Goal: Register for event/course

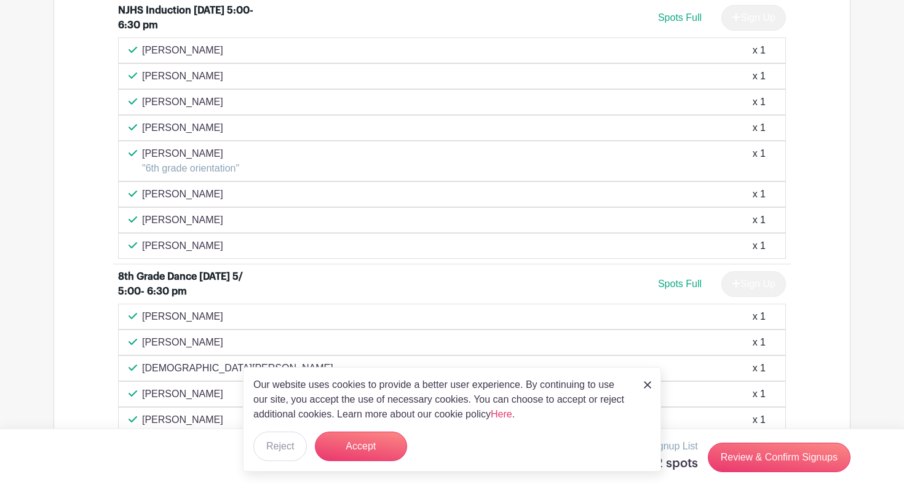
scroll to position [2355, 0]
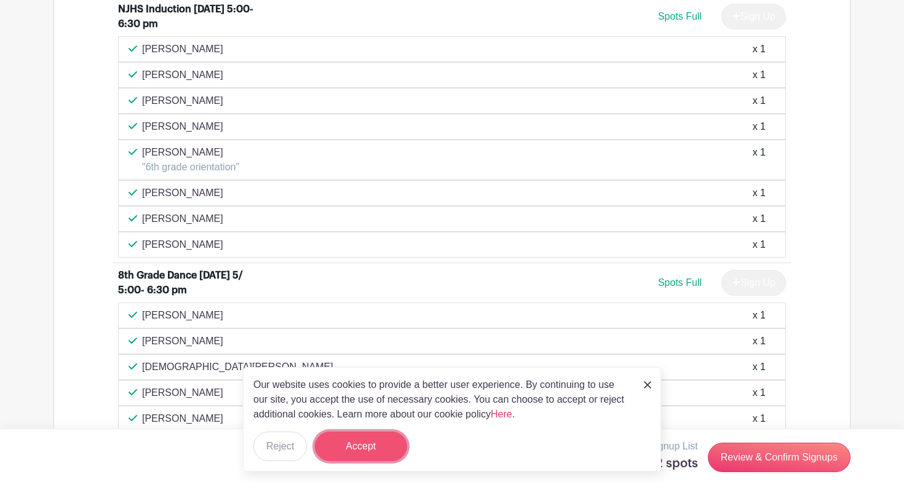
click at [362, 440] on button "Accept" at bounding box center [361, 447] width 92 height 30
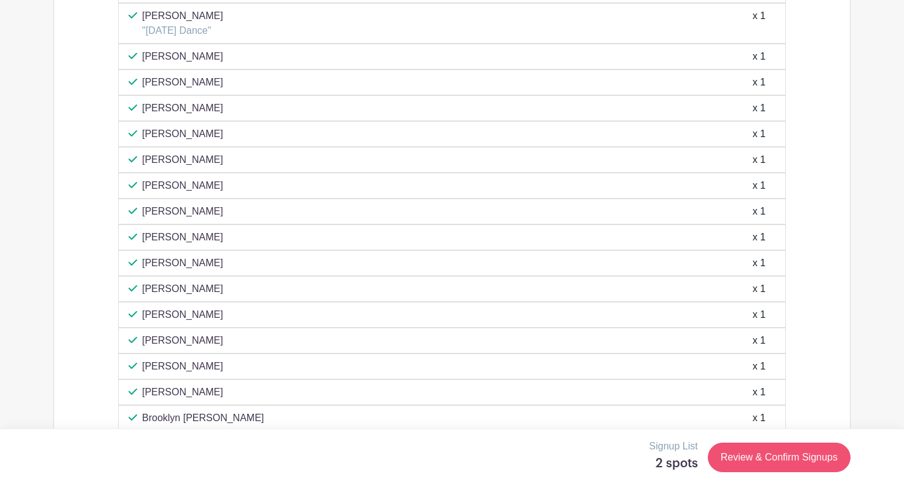
scroll to position [3900, 0]
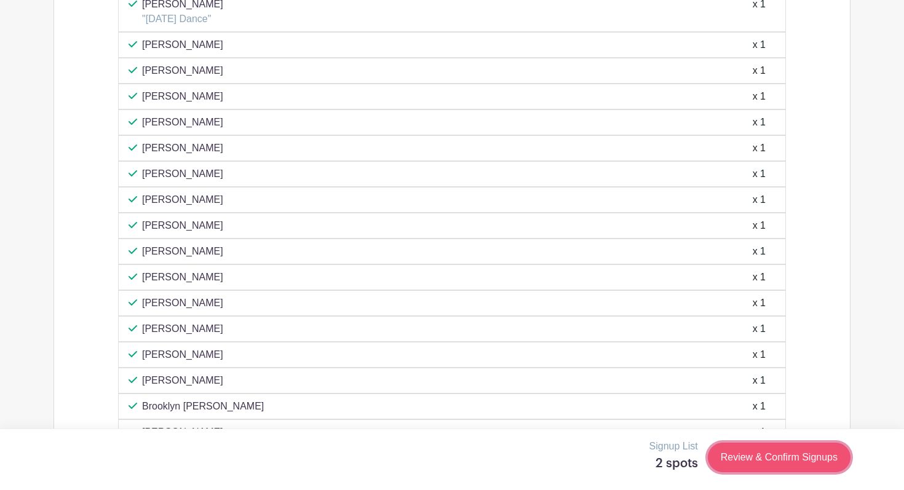
click at [758, 462] on link "Review & Confirm Signups" at bounding box center [779, 458] width 143 height 30
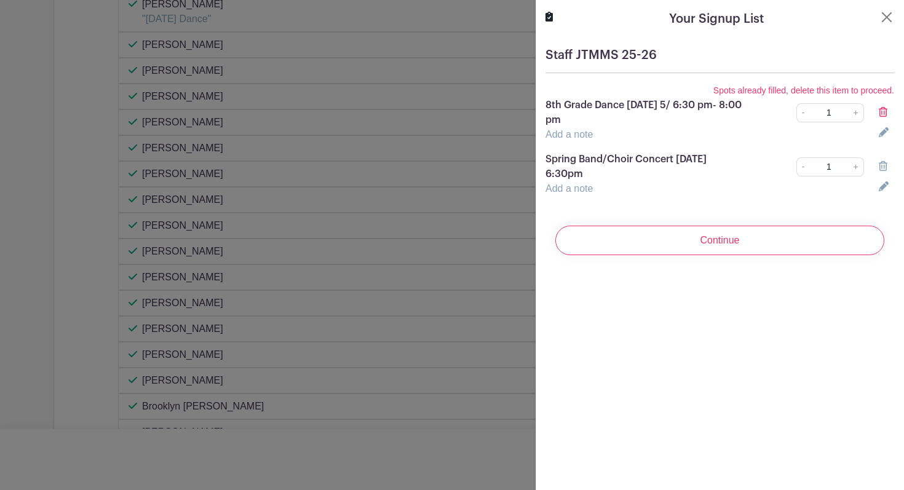
click at [885, 111] on icon at bounding box center [883, 112] width 9 height 10
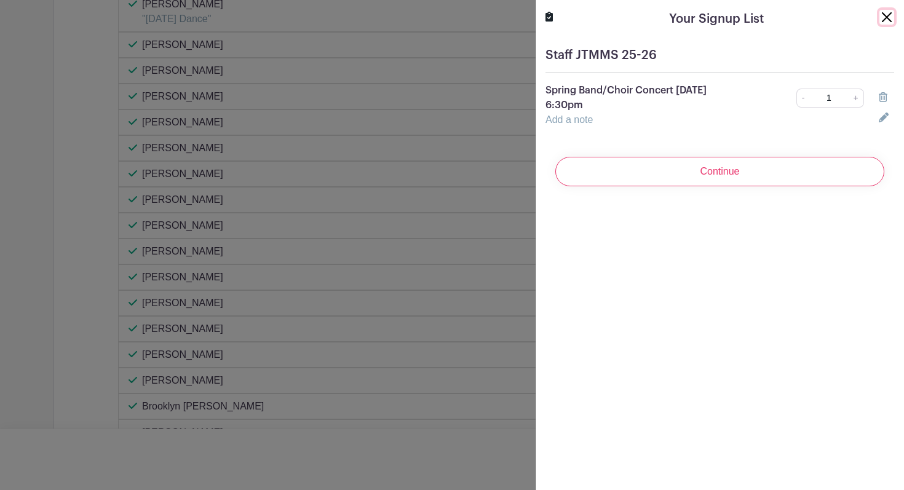
click at [889, 15] on button "Close" at bounding box center [886, 17] width 15 height 15
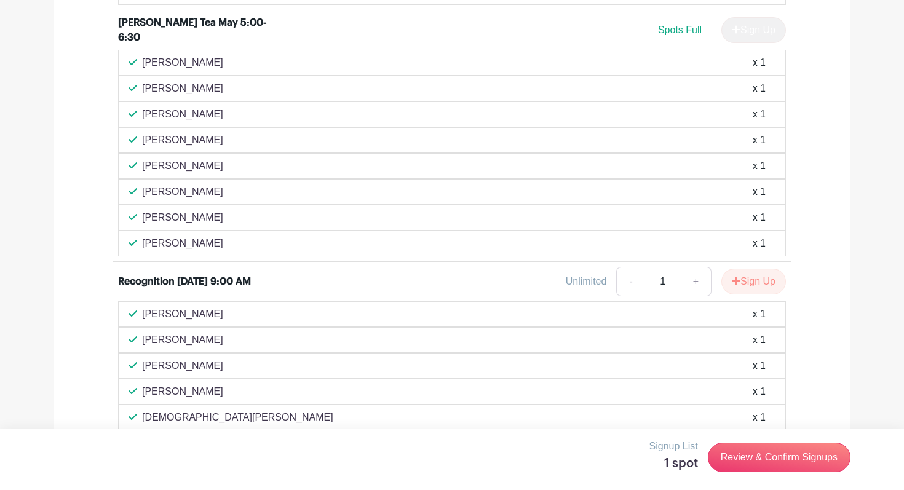
scroll to position [3239, 0]
click at [694, 283] on link "+" at bounding box center [696, 283] width 31 height 30
click at [630, 282] on link "-" at bounding box center [630, 283] width 28 height 30
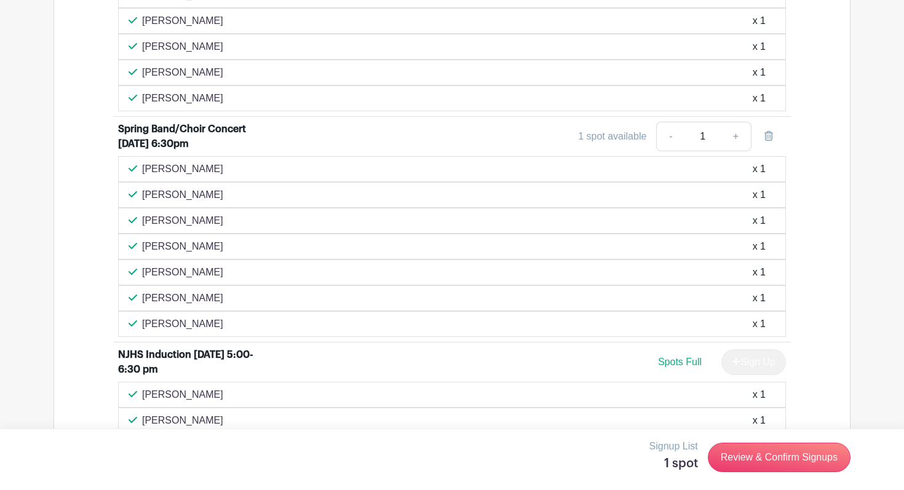
scroll to position [1974, 0]
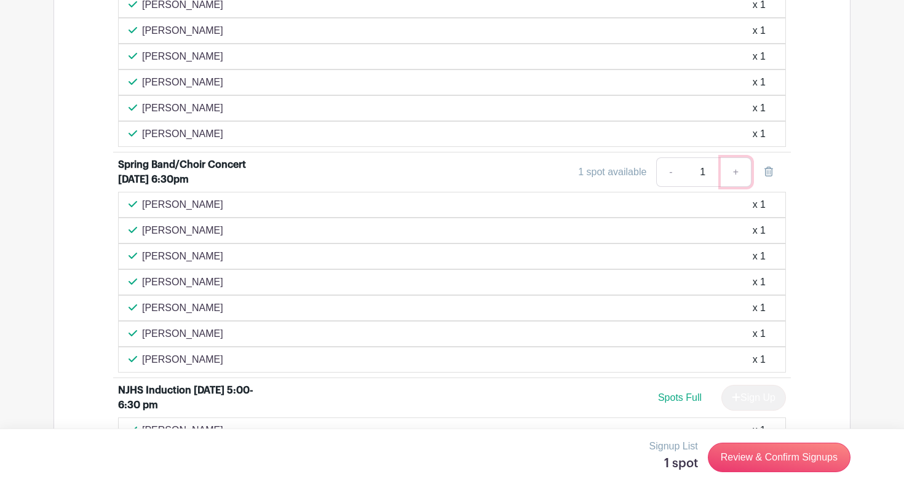
click at [735, 176] on link "+" at bounding box center [736, 172] width 31 height 30
click at [737, 179] on link "+" at bounding box center [736, 172] width 31 height 30
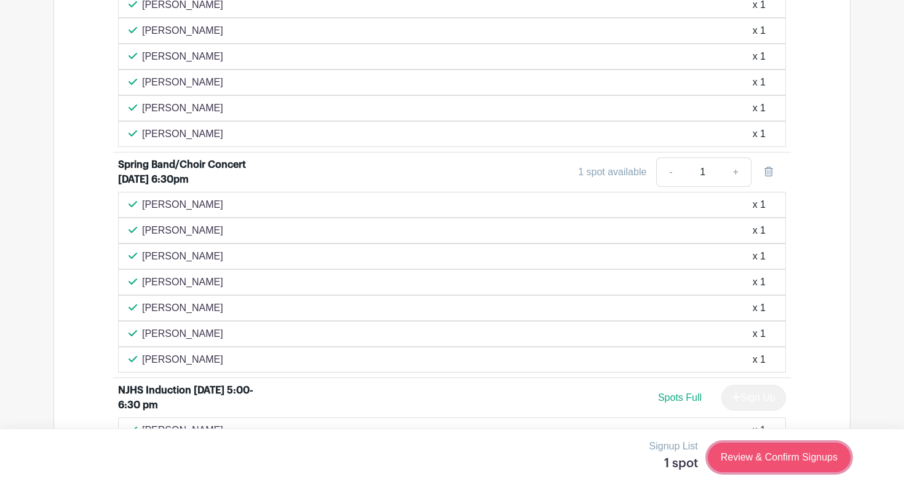
click at [755, 458] on link "Review & Confirm Signups" at bounding box center [779, 458] width 143 height 30
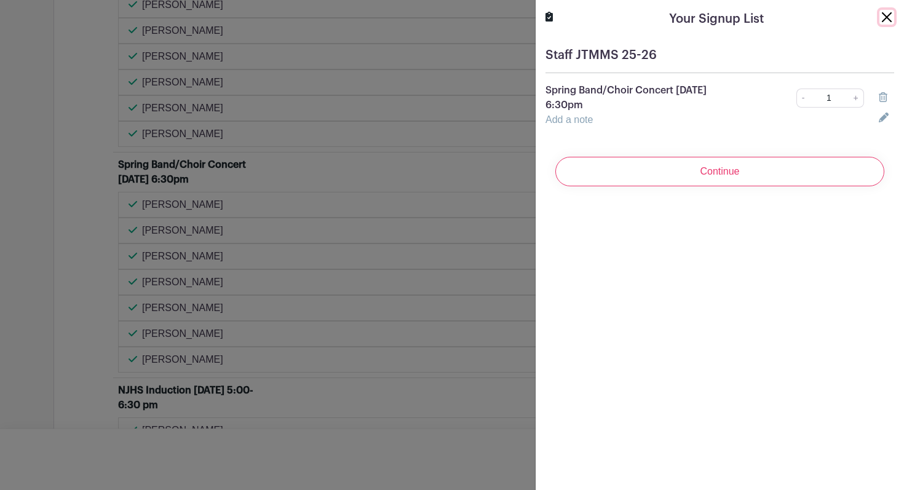
click at [889, 15] on button "Close" at bounding box center [886, 17] width 15 height 15
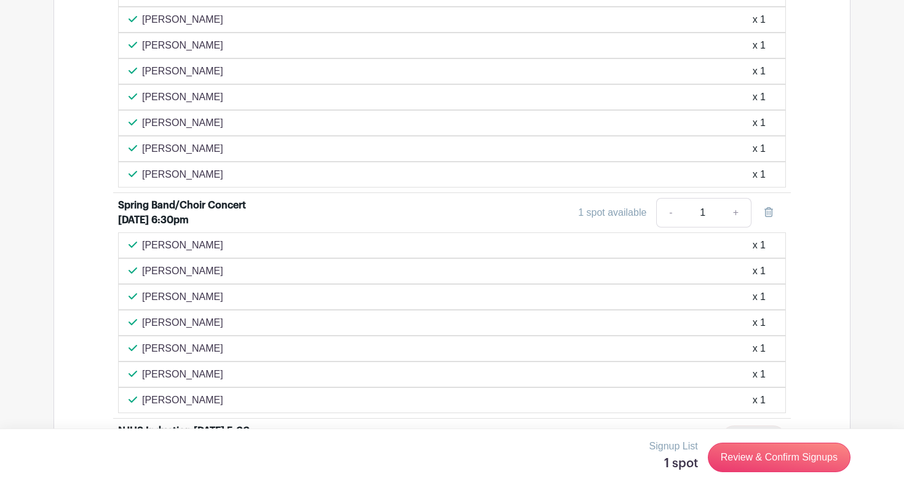
scroll to position [1932, 0]
click at [731, 216] on link "+" at bounding box center [736, 214] width 31 height 30
click at [669, 221] on link "-" at bounding box center [670, 214] width 28 height 30
click at [734, 221] on link "+" at bounding box center [736, 214] width 31 height 30
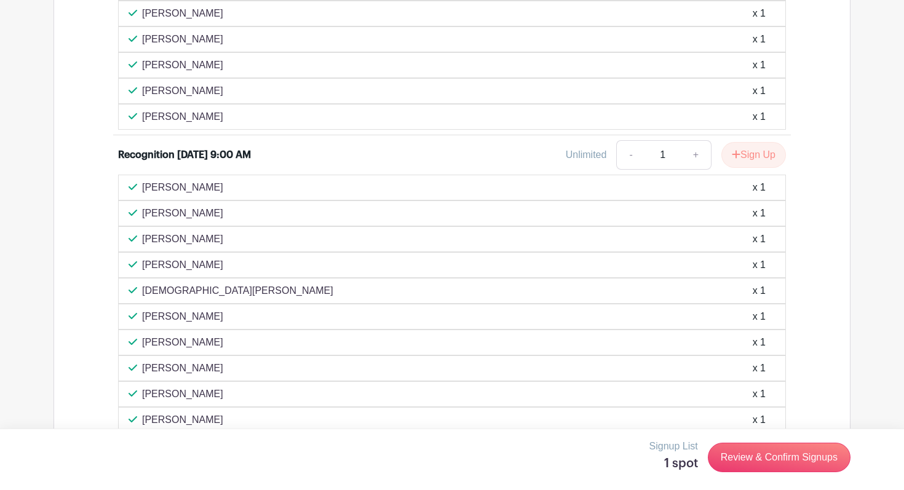
scroll to position [3364, 0]
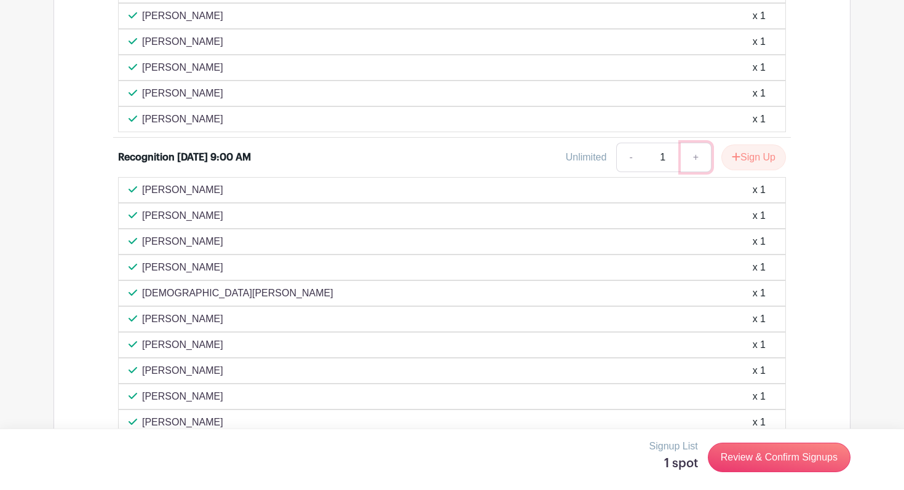
click at [696, 157] on link "+" at bounding box center [696, 158] width 31 height 30
type input "2"
click at [774, 454] on link "Review & Confirm Signups" at bounding box center [779, 458] width 143 height 30
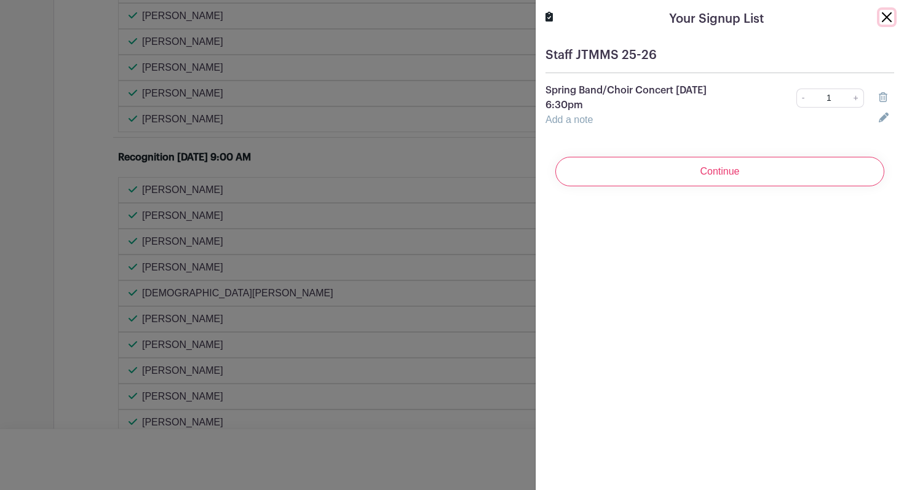
click at [890, 21] on button "Close" at bounding box center [886, 17] width 15 height 15
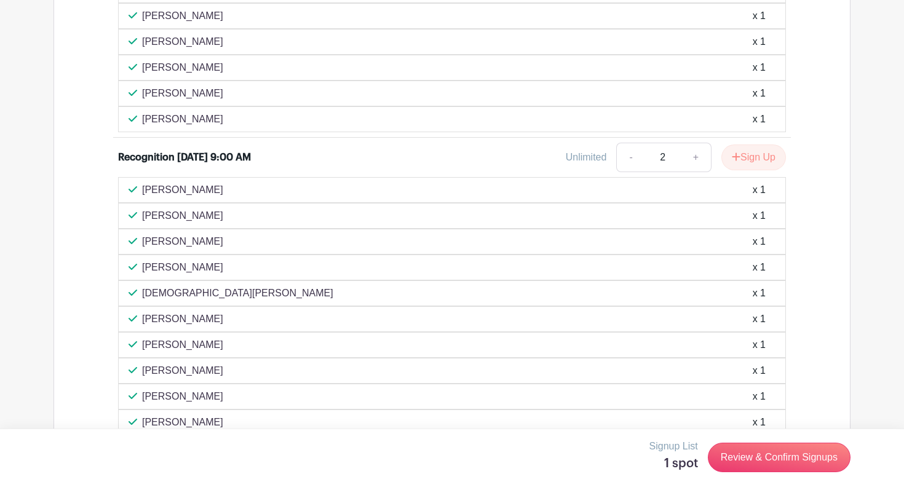
drag, startPoint x: 141, startPoint y: 161, endPoint x: 115, endPoint y: 150, distance: 28.7
copy div "Recognition [DATE] 9:00 AM"
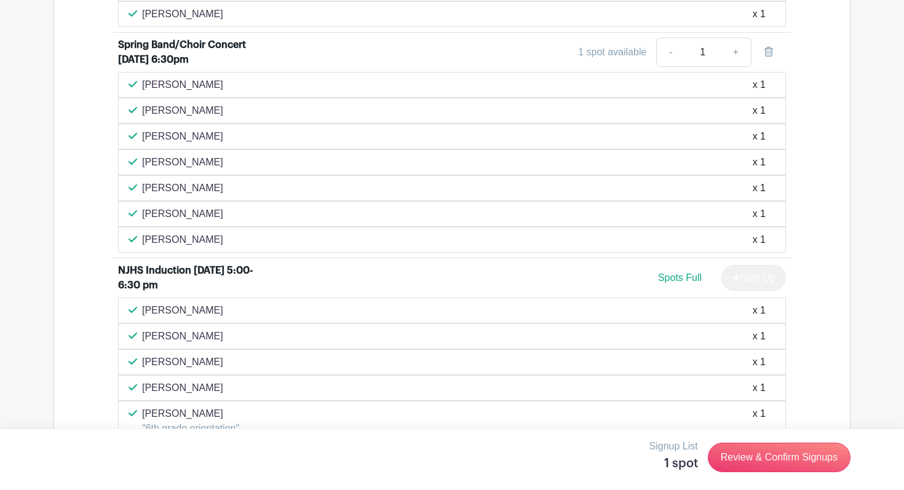
scroll to position [2095, 0]
drag, startPoint x: 155, startPoint y: 60, endPoint x: 109, endPoint y: 54, distance: 46.5
click at [109, 54] on div "6th grade orientation [DATE] 7:30- 9:00 am Spots Full Sign Up [PERSON_NAME] x 1…" at bounding box center [452, 399] width 737 height 3870
copy div "Spring Band/Choir Concert [DATE] 6:30pm"
